Goal: Task Accomplishment & Management: Use online tool/utility

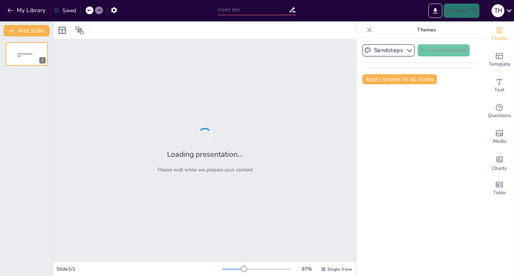
type input "Building a High-Performing Sales Team: Leadership and Quality Strategies"
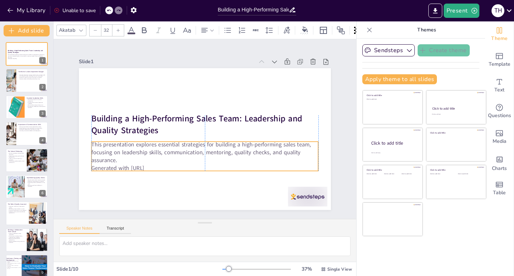
drag, startPoint x: 141, startPoint y: 136, endPoint x: 141, endPoint y: 142, distance: 6.1
click at [141, 142] on p "This presentation explores essential strategies for building a high-performing …" at bounding box center [195, 108] width 217 height 114
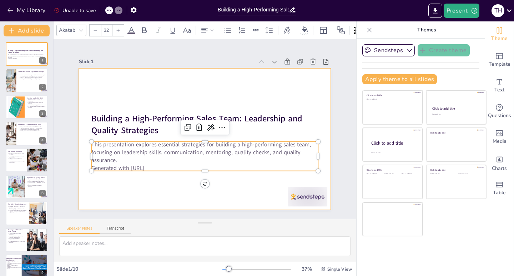
click at [120, 105] on div at bounding box center [203, 138] width 276 height 191
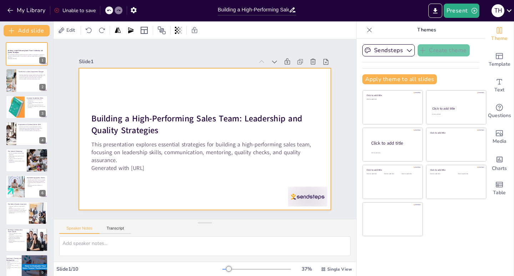
click at [129, 166] on p "Generated with [URL]" at bounding box center [185, 163] width 200 height 120
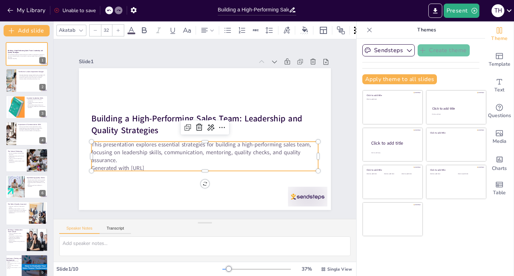
click at [129, 166] on p "Generated with [URL]" at bounding box center [182, 161] width 188 height 140
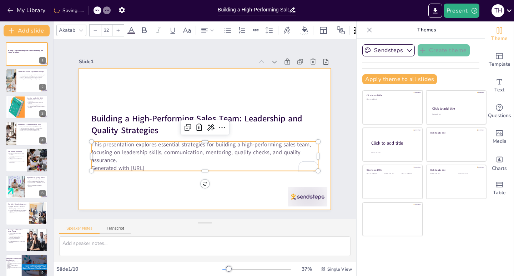
drag, startPoint x: 160, startPoint y: 164, endPoint x: 75, endPoint y: 165, distance: 84.9
click at [75, 165] on div "Building a High-Performing Sales Team: Leadership and Quality Strategies This p…" at bounding box center [201, 138] width 288 height 232
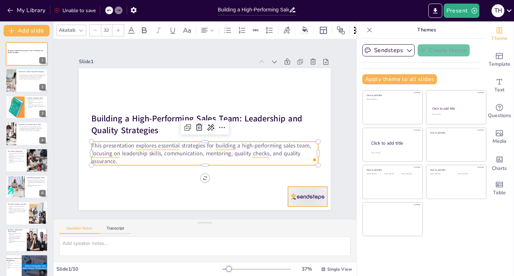
click at [257, 227] on div at bounding box center [236, 247] width 42 height 41
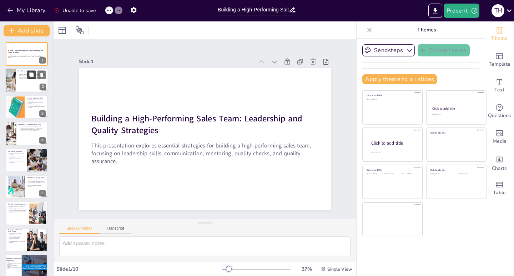
click at [30, 79] on button at bounding box center [31, 75] width 9 height 9
type textarea "A sales department manager's leadership is vital in steering the team towards a…"
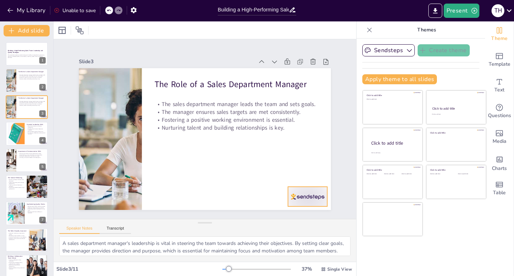
click at [270, 224] on div at bounding box center [249, 243] width 44 height 39
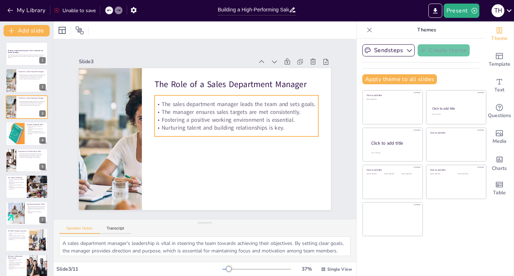
click at [275, 124] on p "Nurturing talent and building relationships is key." at bounding box center [224, 153] width 102 height 137
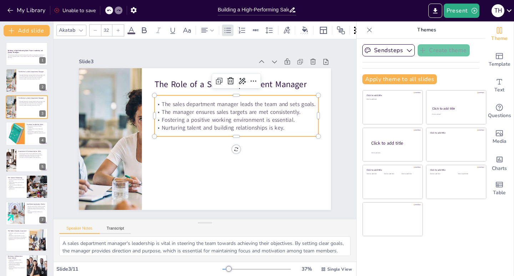
click at [220, 124] on p "Nurturing talent and building relationships is key." at bounding box center [200, 160] width 42 height 162
click at [256, 123] on p "Nurturing talent and building relationships is key." at bounding box center [219, 157] width 74 height 153
click at [281, 124] on p "Nurturing talent and building relationships is key." at bounding box center [235, 137] width 158 height 58
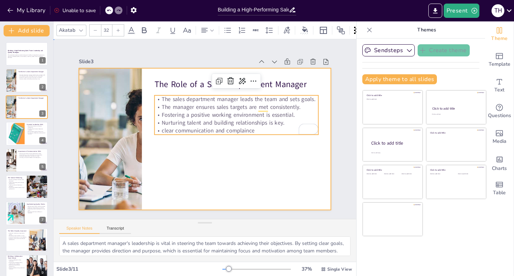
click at [275, 152] on div at bounding box center [194, 130] width 167 height 265
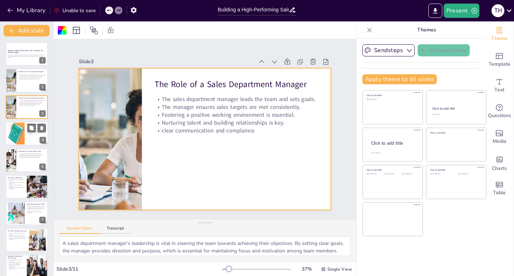
click at [22, 131] on div at bounding box center [15, 133] width 17 height 27
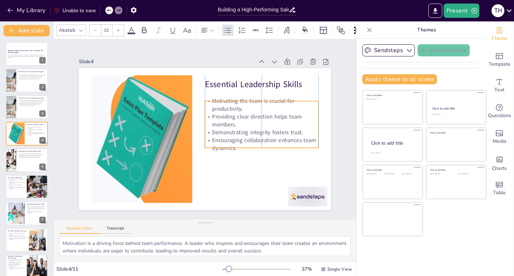
drag, startPoint x: 235, startPoint y: 119, endPoint x: 235, endPoint y: 125, distance: 5.7
click at [204, 125] on p "Providing clear direction helps team members." at bounding box center [164, 88] width 79 height 101
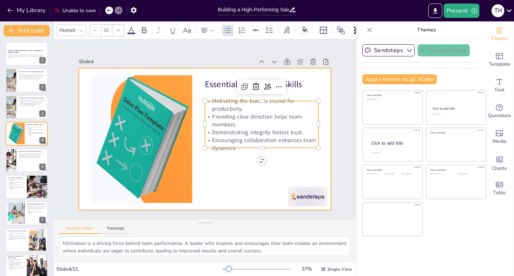
click at [232, 158] on div at bounding box center [198, 137] width 282 height 274
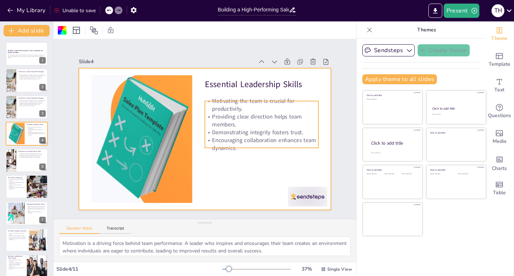
click at [313, 119] on div "Essential Leadership Skills Motivating the team is crucial for productivity. Pr…" at bounding box center [203, 138] width 276 height 191
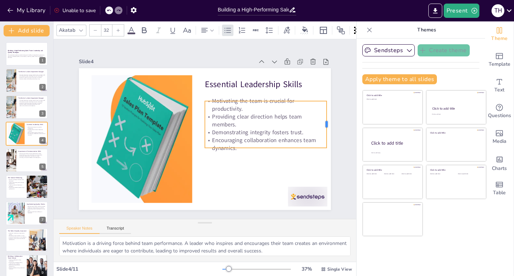
drag, startPoint x: 314, startPoint y: 120, endPoint x: 323, endPoint y: 124, distance: 9.1
click at [323, 166] on div at bounding box center [315, 187] width 28 height 43
click at [332, 122] on div "Slide 1 Building a High-Performing Sales Team: Leadership and Quality Strategie…" at bounding box center [205, 129] width 328 height 244
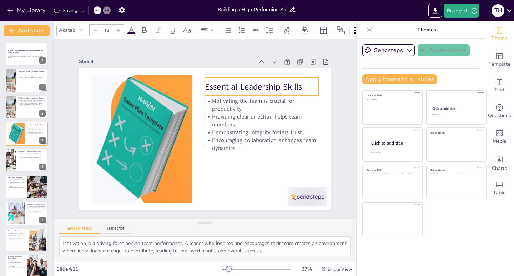
click at [254, 87] on p "Essential Leadership Skills" at bounding box center [275, 120] width 104 height 67
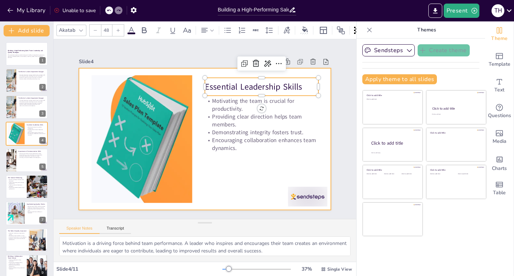
click at [237, 158] on div at bounding box center [199, 137] width 289 height 249
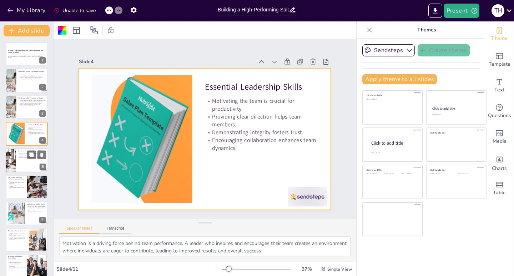
click at [25, 159] on div at bounding box center [26, 160] width 43 height 24
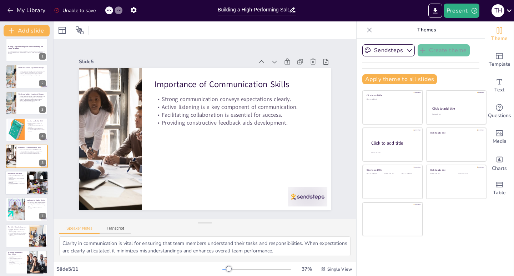
click at [14, 184] on p "Encouraging excellence leads to high performance." at bounding box center [15, 184] width 17 height 2
type textarea "Development through mentoring allows individuals to gain insights and skills th…"
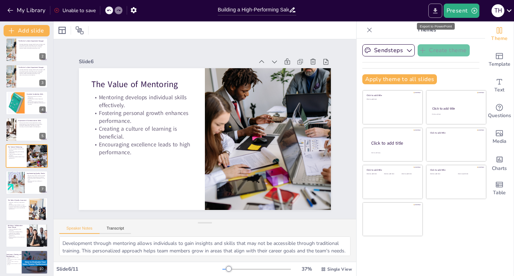
click at [439, 12] on icon "Export to PowerPoint" at bounding box center [434, 10] width 7 height 7
click at [441, 9] on button "Export to PowerPoint" at bounding box center [435, 11] width 14 height 14
click at [437, 10] on icon "Export to PowerPoint" at bounding box center [435, 10] width 4 height 5
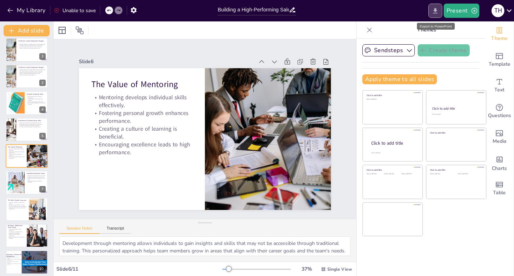
click at [437, 10] on icon "Export to PowerPoint" at bounding box center [435, 10] width 4 height 5
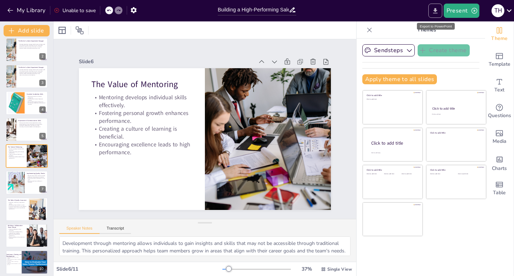
click at [437, 10] on icon "Export to PowerPoint" at bounding box center [435, 10] width 4 height 5
click at [387, 7] on div "Present T H" at bounding box center [407, 11] width 214 height 14
click at [438, 13] on icon "Export to PowerPoint" at bounding box center [434, 10] width 7 height 7
click at [460, 12] on button "Present" at bounding box center [461, 11] width 36 height 14
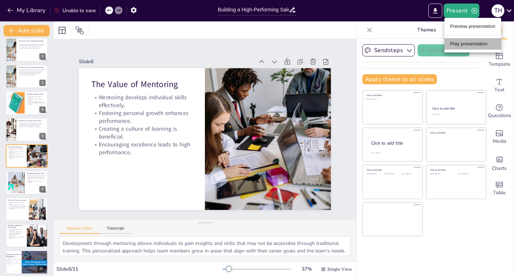
click at [460, 40] on li "Play presentation" at bounding box center [472, 43] width 57 height 11
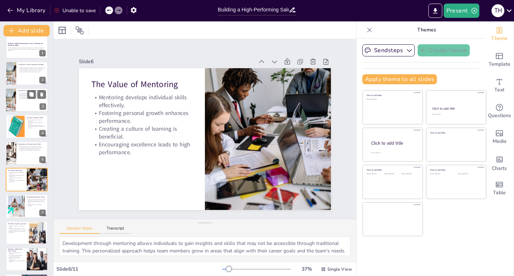
scroll to position [0, 0]
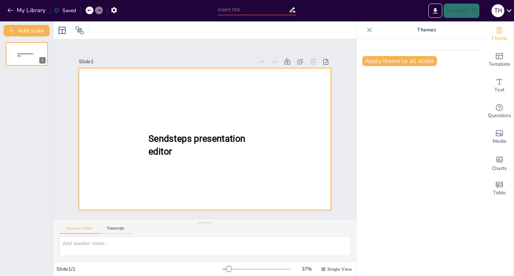
type input "Building a High-Performing Sales Team: Leadership and Quality Strategies"
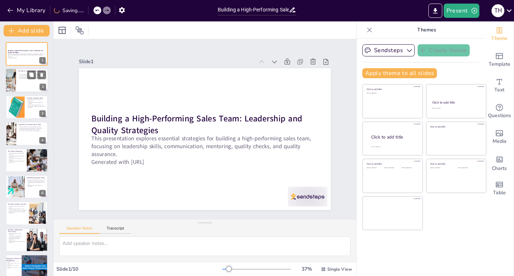
click at [24, 85] on div at bounding box center [26, 81] width 43 height 24
type textarea "A sales department manager's leadership is vital in steering the team towards a…"
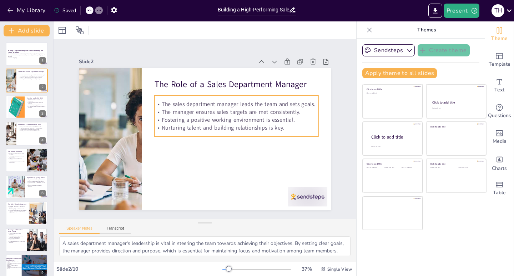
click at [241, 123] on p "Nurturing talent and building relationships is key." at bounding box center [236, 127] width 164 height 8
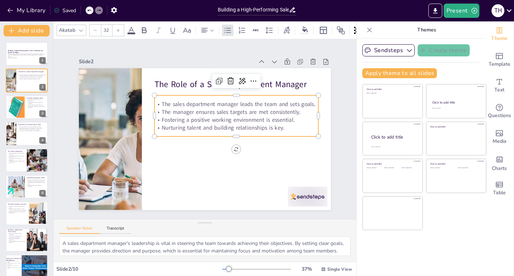
click at [241, 123] on p "Nurturing talent and building relationships is key." at bounding box center [236, 127] width 164 height 8
click at [284, 127] on p "Nurturing talent and building relationships is key." at bounding box center [236, 127] width 164 height 8
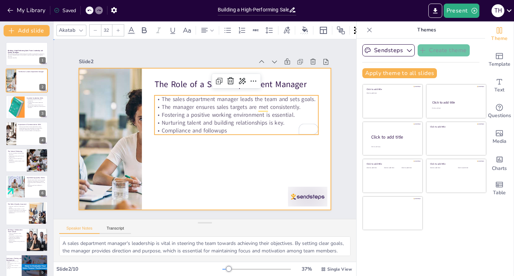
click at [218, 180] on div at bounding box center [205, 139] width 252 height 142
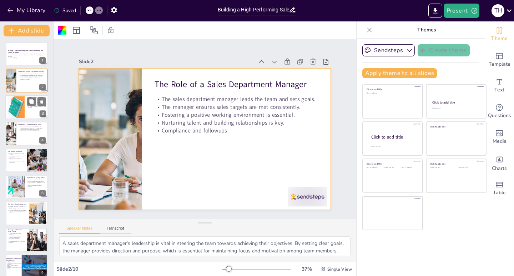
click at [24, 108] on div at bounding box center [15, 107] width 17 height 27
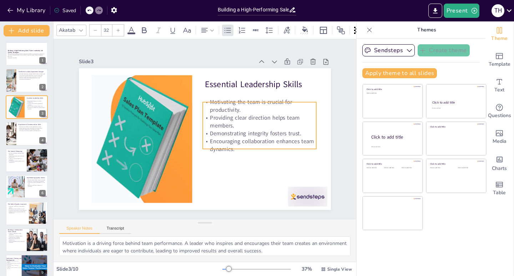
drag, startPoint x: 245, startPoint y: 120, endPoint x: 243, endPoint y: 126, distance: 7.1
click at [243, 129] on p "Demonstrating integrity fosters trust." at bounding box center [259, 133] width 113 height 8
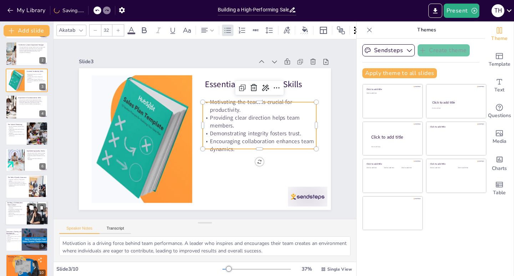
scroll to position [35, 0]
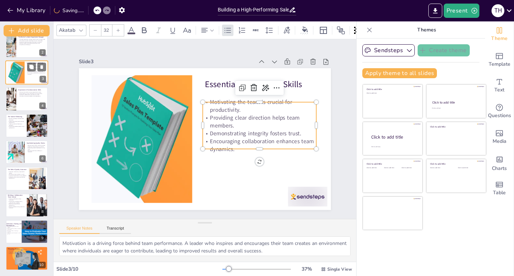
click at [14, 101] on div at bounding box center [11, 99] width 36 height 24
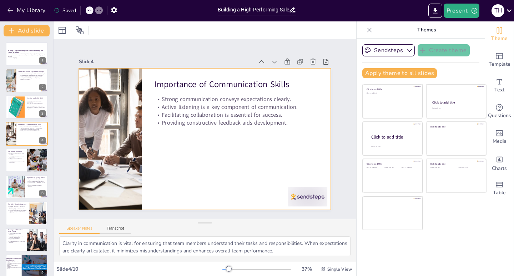
click at [157, 138] on div at bounding box center [205, 139] width 252 height 142
click at [12, 167] on div at bounding box center [26, 160] width 43 height 24
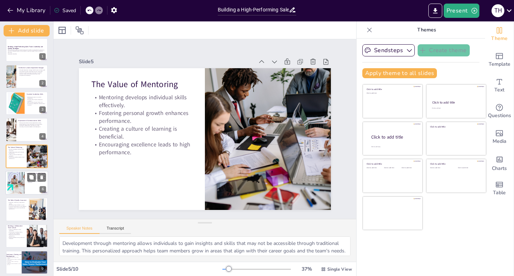
click at [19, 188] on div at bounding box center [16, 183] width 39 height 22
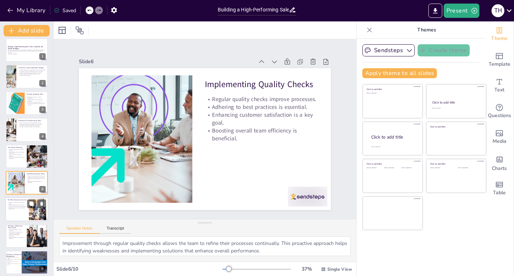
scroll to position [31, 0]
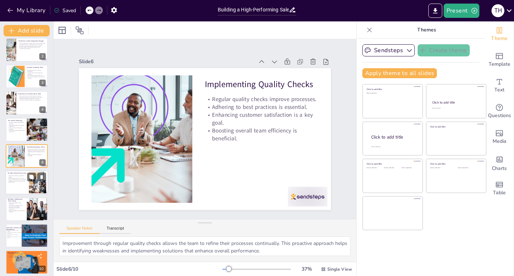
click at [20, 186] on div at bounding box center [26, 183] width 43 height 24
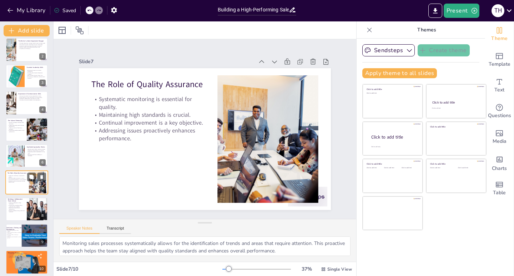
scroll to position [35, 0]
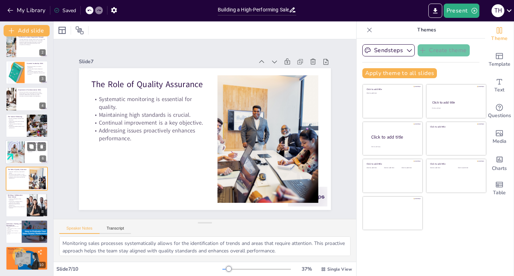
click at [17, 150] on div at bounding box center [16, 152] width 39 height 22
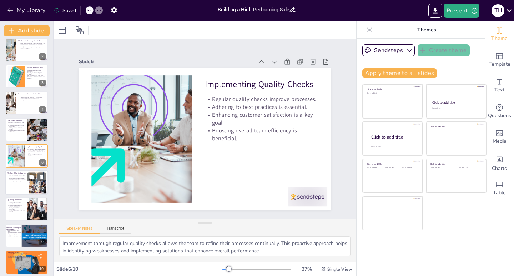
click at [20, 181] on p "Addressing issues proactively enhances performance." at bounding box center [16, 181] width 19 height 2
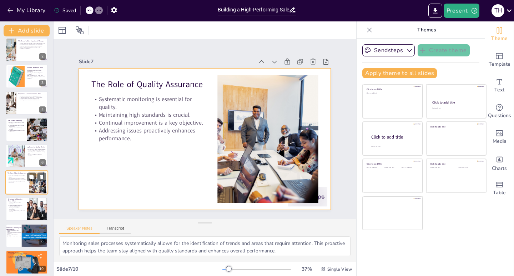
scroll to position [35, 0]
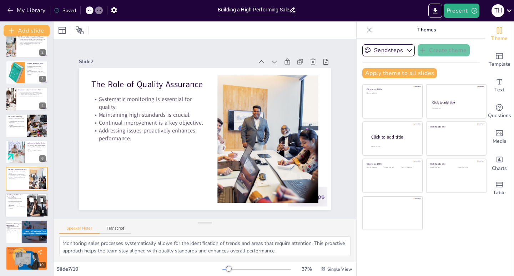
click at [15, 208] on p "Effective problem-solving results from teamwork." at bounding box center [15, 207] width 17 height 2
type textarea "Innovation is often born from collaboration. When team members work together, t…"
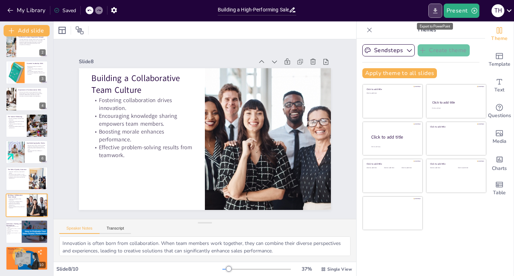
click at [435, 12] on icon "Export to PowerPoint" at bounding box center [434, 10] width 7 height 7
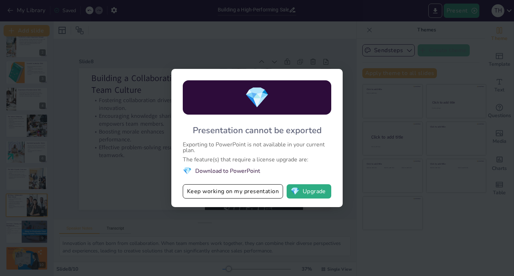
click at [288, 35] on div "💎 Presentation cannot be exported Exporting to PowerPoint is not available in y…" at bounding box center [257, 138] width 514 height 276
click at [349, 66] on div "💎 Presentation cannot be exported Exporting to PowerPoint is not available in y…" at bounding box center [257, 138] width 514 height 276
click at [347, 184] on div "💎 Presentation cannot be exported Exporting to PowerPoint is not available in y…" at bounding box center [257, 138] width 514 height 276
click at [302, 196] on button "💎 Upgrade" at bounding box center [308, 191] width 45 height 14
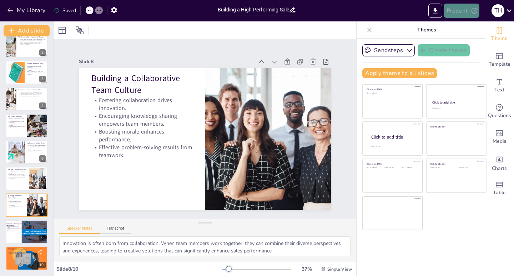
click at [460, 13] on button "Present" at bounding box center [461, 11] width 36 height 14
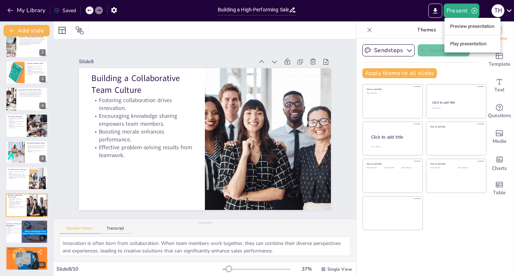
click at [49, 95] on div at bounding box center [257, 138] width 514 height 276
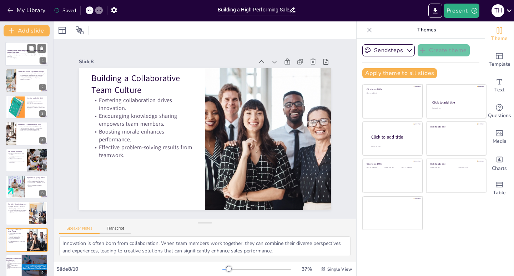
click at [16, 60] on div at bounding box center [26, 54] width 43 height 24
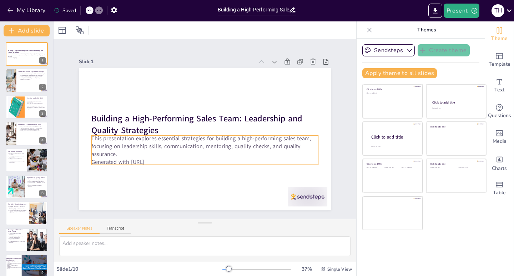
click at [151, 158] on p "Generated with [URL]" at bounding box center [204, 162] width 227 height 8
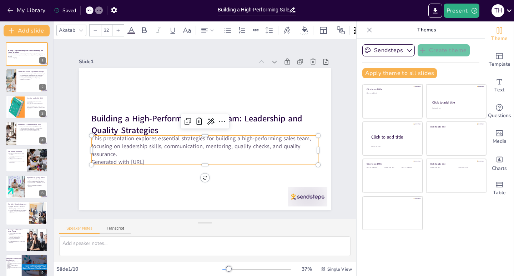
click at [151, 158] on p "Generated with [URL]" at bounding box center [204, 162] width 227 height 8
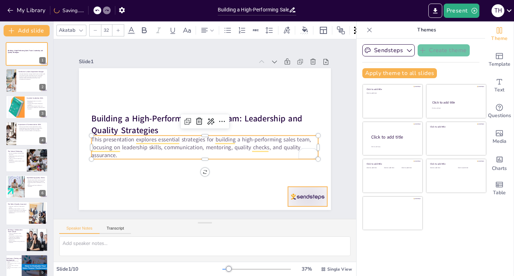
click at [313, 196] on div at bounding box center [307, 197] width 39 height 20
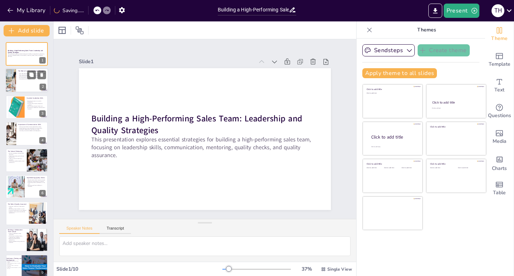
click at [21, 77] on p "Nurturing talent and building relationships is key." at bounding box center [32, 77] width 28 height 1
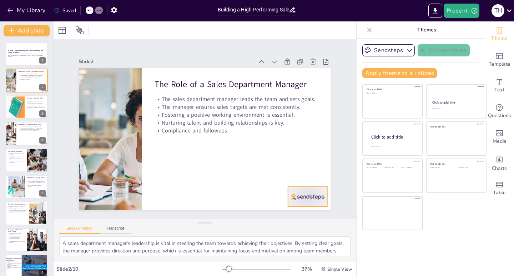
click at [318, 191] on div at bounding box center [307, 197] width 39 height 20
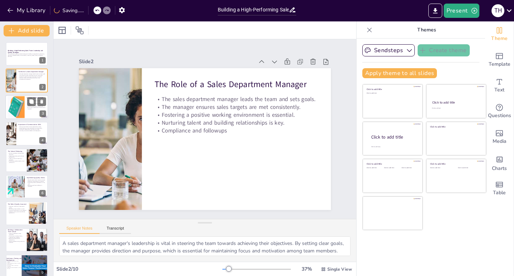
click at [20, 106] on div at bounding box center [15, 107] width 17 height 27
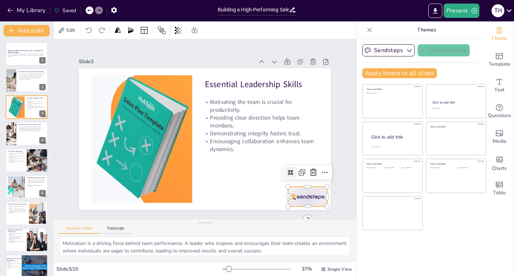
click at [295, 192] on div at bounding box center [307, 197] width 39 height 20
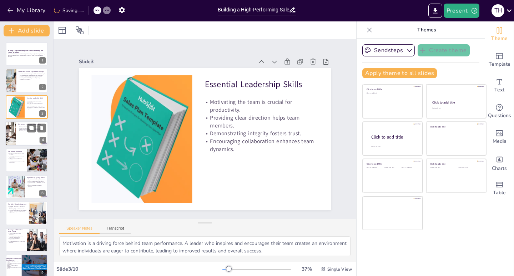
click at [13, 127] on div at bounding box center [11, 133] width 36 height 24
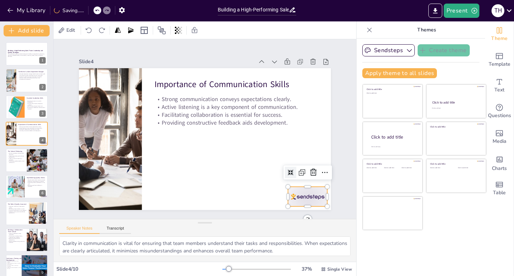
click at [309, 194] on div at bounding box center [307, 197] width 39 height 20
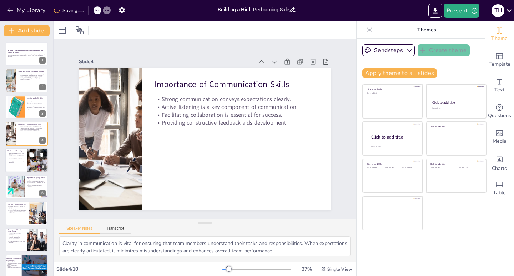
click at [14, 161] on p "Encouraging excellence leads to high performance." at bounding box center [15, 161] width 17 height 2
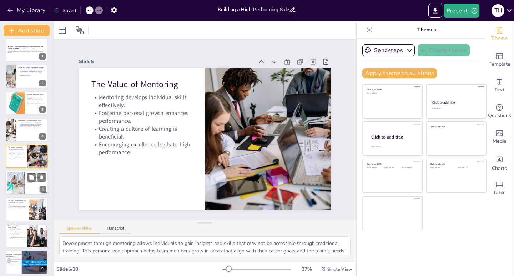
click at [16, 187] on div at bounding box center [16, 183] width 39 height 22
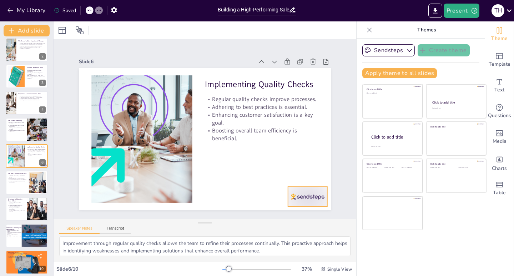
click at [302, 189] on div at bounding box center [307, 197] width 39 height 20
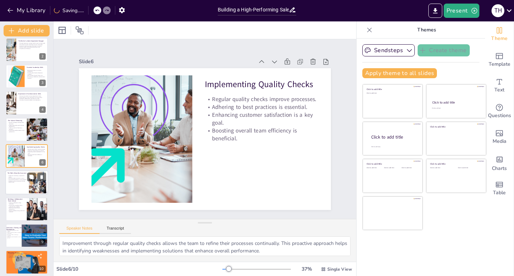
click at [15, 183] on p "Addressing issues proactively enhances performance." at bounding box center [16, 181] width 19 height 2
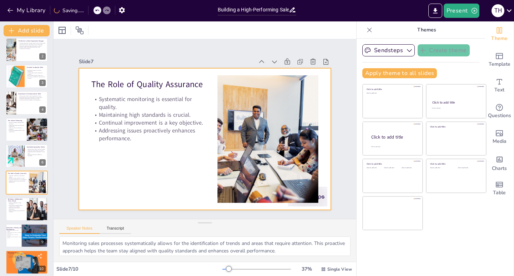
scroll to position [35, 0]
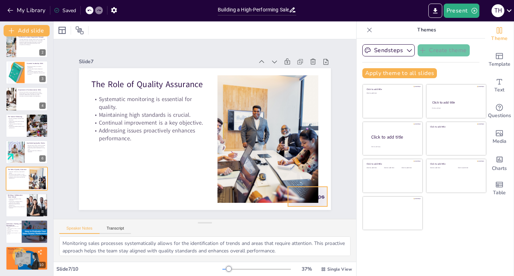
click at [319, 197] on div at bounding box center [307, 197] width 39 height 20
click at [10, 209] on div at bounding box center [26, 205] width 43 height 24
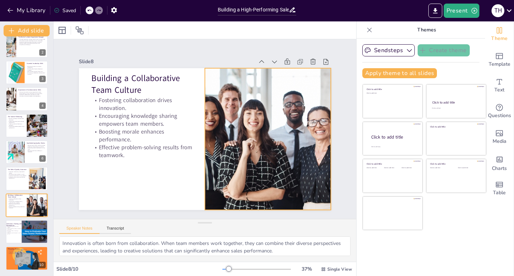
click at [317, 203] on div at bounding box center [268, 139] width 354 height 142
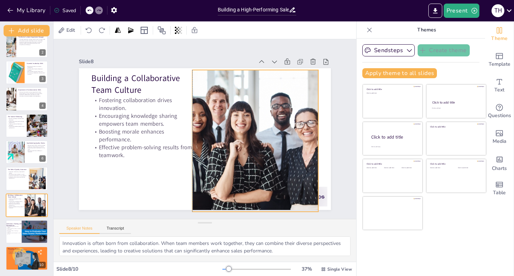
drag, startPoint x: 317, startPoint y: 203, endPoint x: 304, endPoint y: 205, distance: 13.0
click at [304, 205] on div at bounding box center [255, 141] width 354 height 142
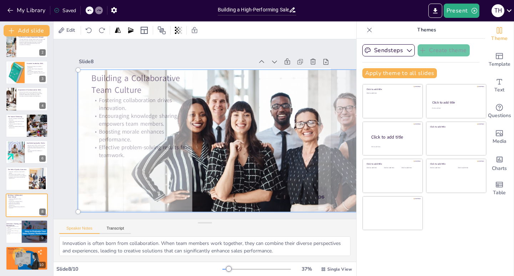
click at [393, 239] on div "Sendsteps Create theme Apply theme to all slides Click to add title Click to ad…" at bounding box center [420, 157] width 128 height 237
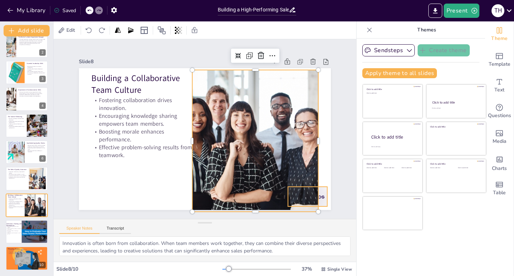
click at [318, 198] on div at bounding box center [307, 197] width 39 height 20
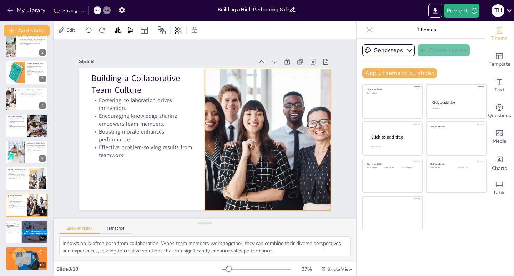
drag, startPoint x: 270, startPoint y: 173, endPoint x: 283, endPoint y: 172, distance: 12.5
click at [283, 172] on div at bounding box center [268, 140] width 354 height 142
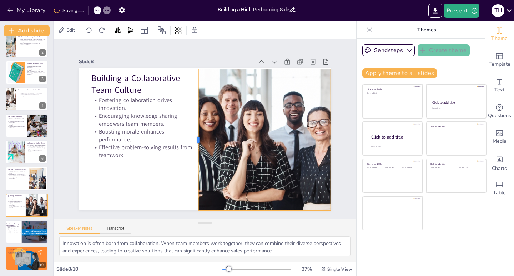
drag, startPoint x: 198, startPoint y: 136, endPoint x: 192, endPoint y: 136, distance: 6.5
click at [193, 136] on div at bounding box center [196, 140] width 6 height 142
click at [334, 198] on div "Slide 1 Building a High-Performing Sales Team: Leadership and Quality Strategie…" at bounding box center [205, 129] width 292 height 162
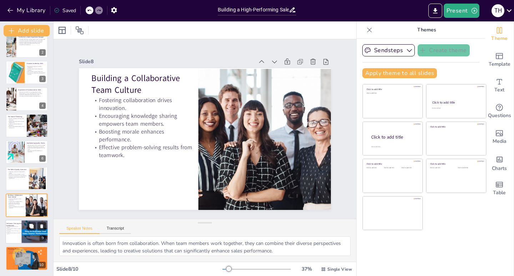
click at [16, 235] on div at bounding box center [26, 231] width 43 height 24
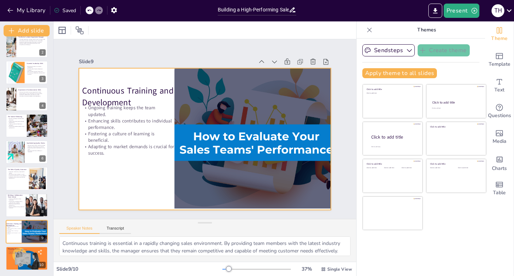
click at [133, 176] on div at bounding box center [205, 139] width 252 height 142
click at [11, 253] on p "Making informed decisions drives future initiatives." at bounding box center [26, 253] width 39 height 1
type textarea "KPIs are critical for monitoring team performance. By establishing clear metric…"
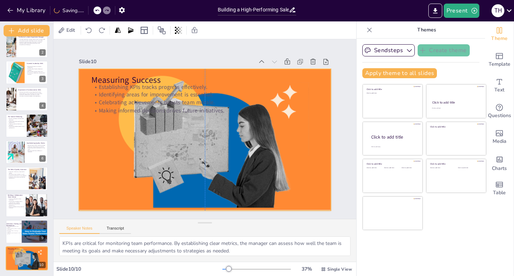
click at [166, 143] on div at bounding box center [205, 140] width 252 height 168
click at [70, 136] on div "Slide 1 Building a High-Performing Sales Team: Leadership and Quality Strategie…" at bounding box center [205, 129] width 292 height 162
click at [79, 137] on div at bounding box center [205, 140] width 252 height 168
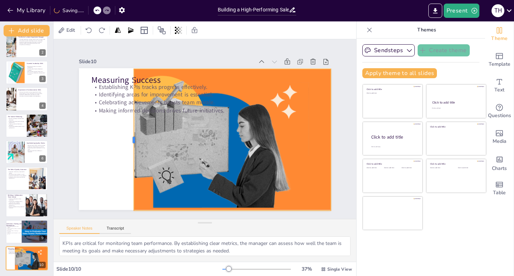
drag, startPoint x: 71, startPoint y: 137, endPoint x: 126, endPoint y: 143, distance: 55.6
click at [128, 143] on div at bounding box center [131, 140] width 6 height 142
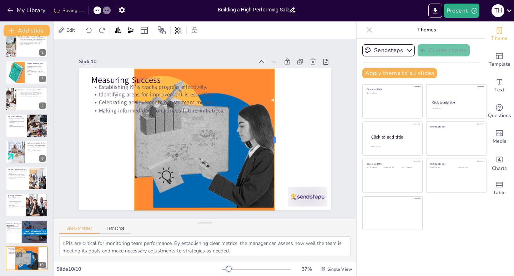
drag, startPoint x: 327, startPoint y: 138, endPoint x: 270, endPoint y: 132, distance: 56.6
click at [274, 132] on div at bounding box center [277, 140] width 6 height 142
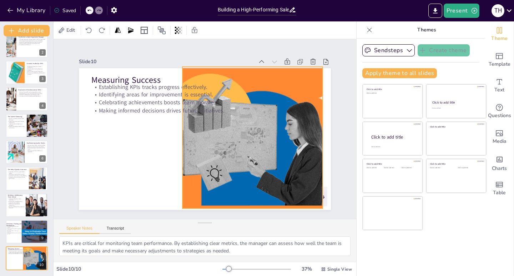
drag, startPoint x: 264, startPoint y: 136, endPoint x: 265, endPoint y: 131, distance: 5.5
click at [265, 131] on div at bounding box center [253, 138] width 252 height 168
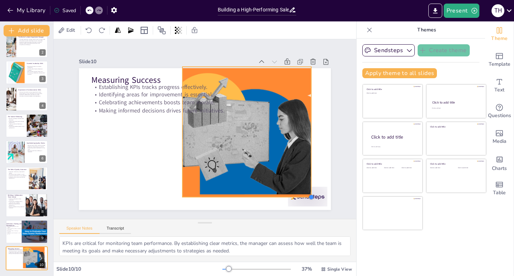
drag, startPoint x: 317, startPoint y: 206, endPoint x: 299, endPoint y: 194, distance: 20.9
click at [299, 194] on div "Measuring Success Establishing KPIs tracks progress effectively. Identifying ar…" at bounding box center [205, 139] width 252 height 142
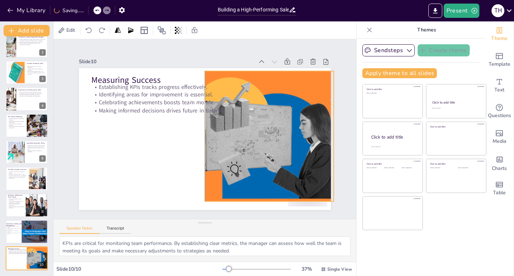
drag, startPoint x: 260, startPoint y: 148, endPoint x: 283, endPoint y: 152, distance: 23.6
click at [283, 152] on div at bounding box center [270, 136] width 232 height 154
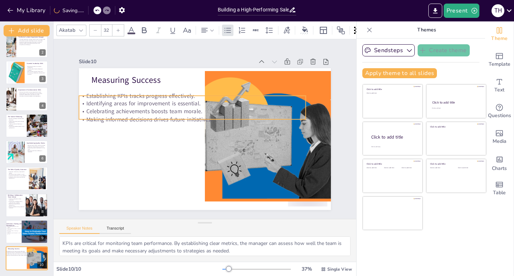
drag, startPoint x: 156, startPoint y: 105, endPoint x: 143, endPoint y: 114, distance: 15.3
click at [143, 115] on p "Making informed decisions drives future initiatives." at bounding box center [192, 119] width 227 height 8
click at [300, 104] on p "Identifying areas for improvement is essential." at bounding box center [192, 104] width 227 height 8
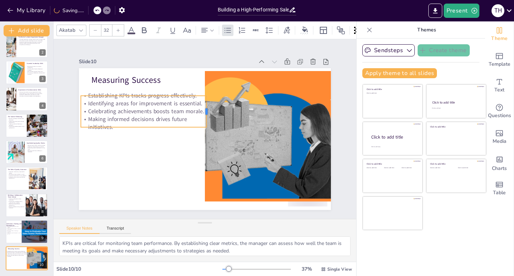
drag, startPoint x: 303, startPoint y: 105, endPoint x: 202, endPoint y: 107, distance: 101.0
click at [207, 107] on div at bounding box center [210, 111] width 6 height 31
type input "48"
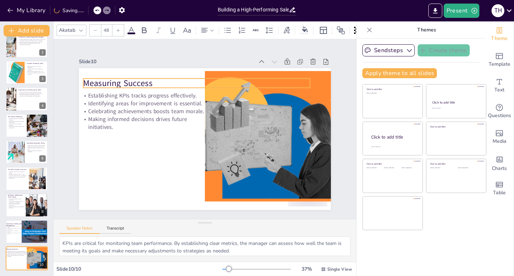
drag, startPoint x: 108, startPoint y: 78, endPoint x: 100, endPoint y: 81, distance: 8.8
click at [100, 81] on p "Measuring Success" at bounding box center [196, 83] width 227 height 12
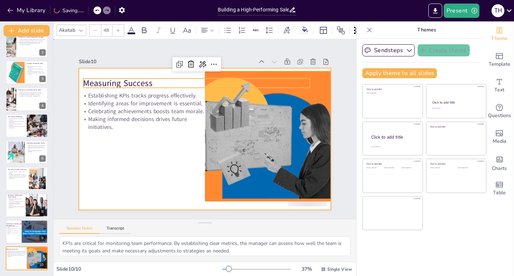
click at [136, 163] on div at bounding box center [205, 139] width 252 height 142
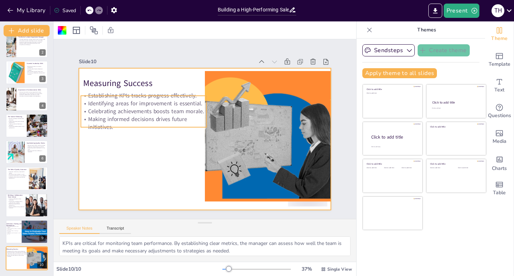
click at [99, 127] on p "Making informed decisions drives future initiatives." at bounding box center [144, 123] width 126 height 16
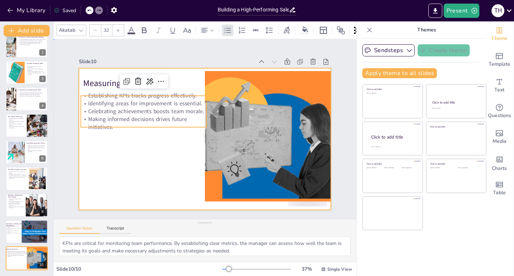
click at [109, 166] on div at bounding box center [205, 139] width 252 height 142
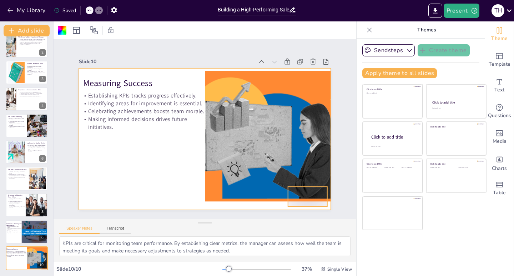
click at [313, 203] on div at bounding box center [307, 197] width 39 height 20
click at [301, 192] on div at bounding box center [270, 136] width 232 height 154
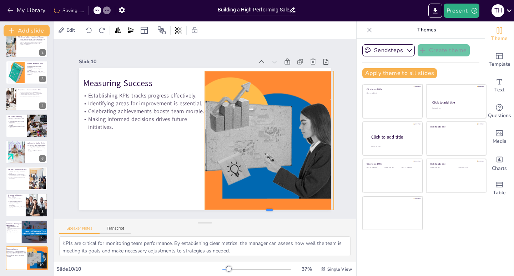
drag, startPoint x: 266, startPoint y: 198, endPoint x: 262, endPoint y: 207, distance: 9.3
click at [262, 210] on div at bounding box center [269, 213] width 129 height 6
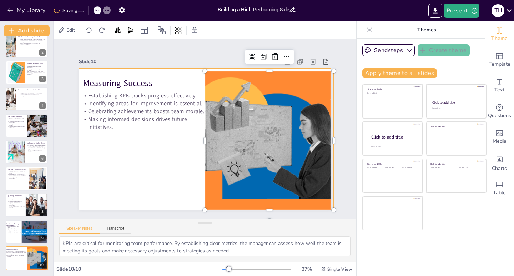
click at [82, 150] on div at bounding box center [205, 139] width 252 height 142
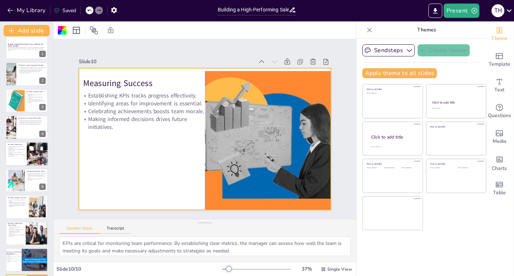
scroll to position [0, 0]
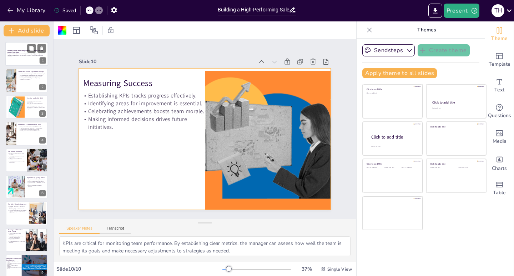
click at [20, 55] on p "This presentation explores essential strategies for building a high-performing …" at bounding box center [26, 55] width 39 height 4
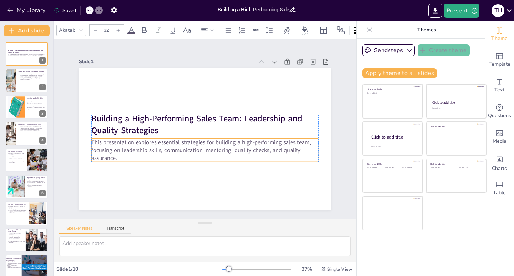
click at [123, 143] on p "This presentation explores essential strategies for building a high-performing …" at bounding box center [204, 150] width 227 height 24
click at [11, 84] on div at bounding box center [10, 81] width 53 height 24
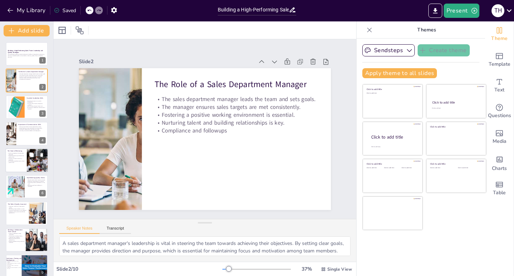
scroll to position [35, 0]
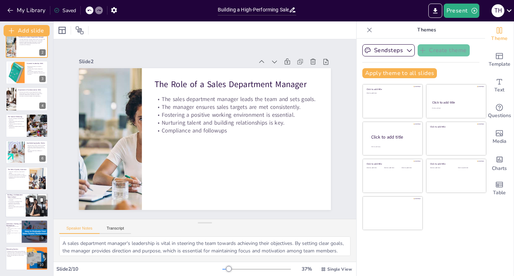
click at [16, 207] on p "Effective problem-solving results from teamwork." at bounding box center [15, 207] width 17 height 2
type textarea "Innovation is often born from collaboration. When team members work together, t…"
